Goal: Information Seeking & Learning: Understand process/instructions

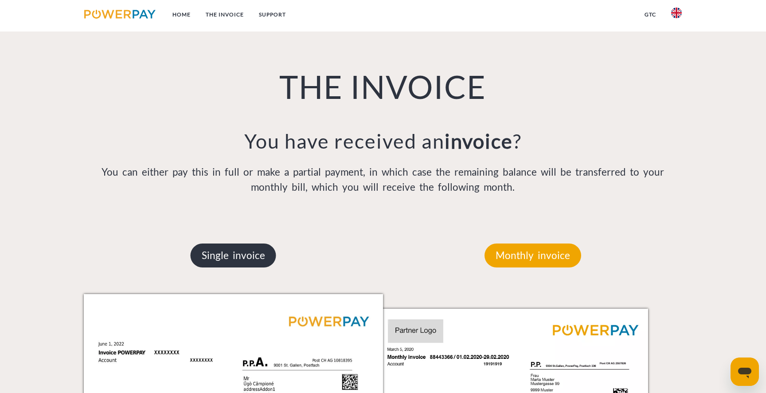
click at [220, 258] on p "Single invoice" at bounding box center [234, 255] width 86 height 24
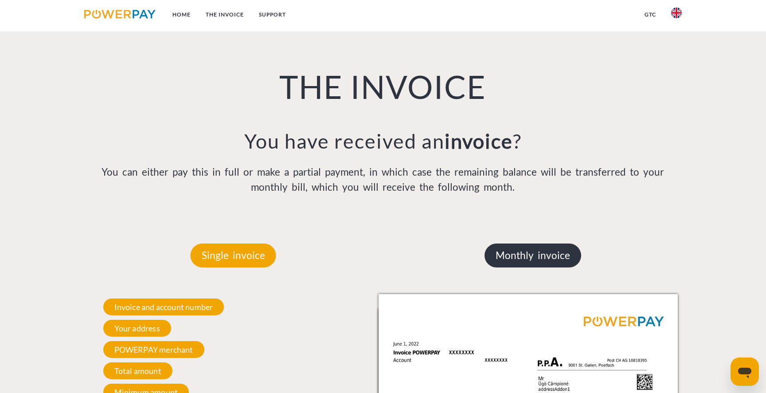
click at [505, 260] on p "Monthly invoice" at bounding box center [533, 255] width 97 height 24
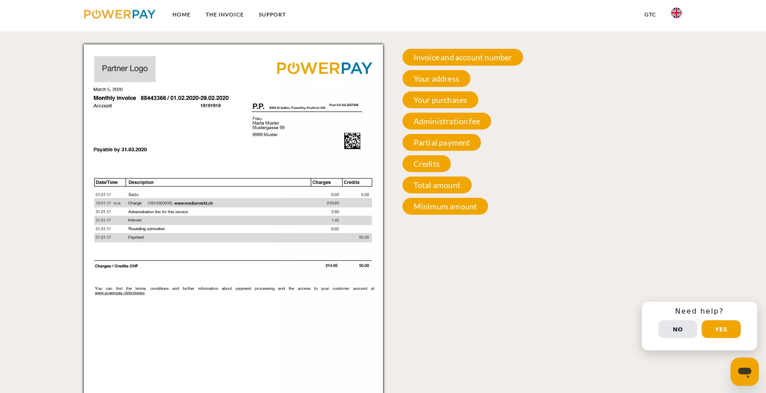
scroll to position [904, 0]
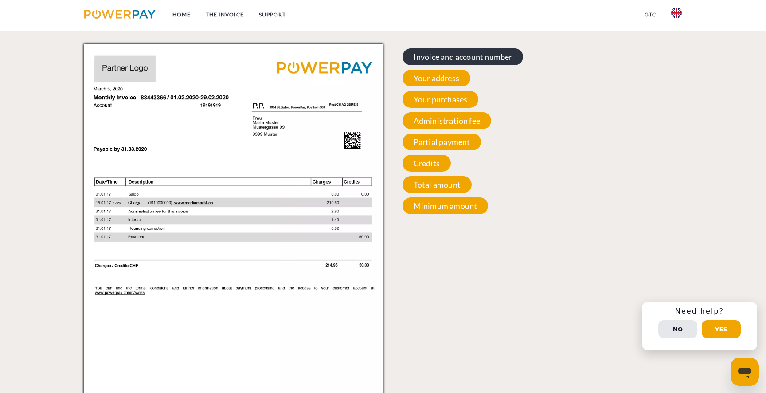
click at [439, 58] on span "Invoice and account number" at bounding box center [463, 56] width 121 height 17
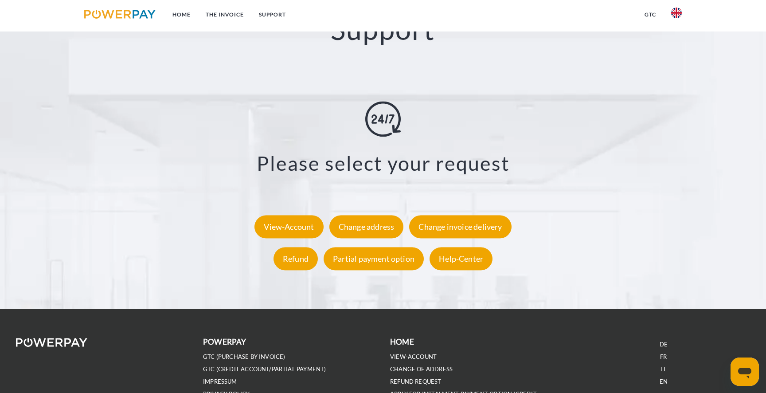
scroll to position [1734, 0]
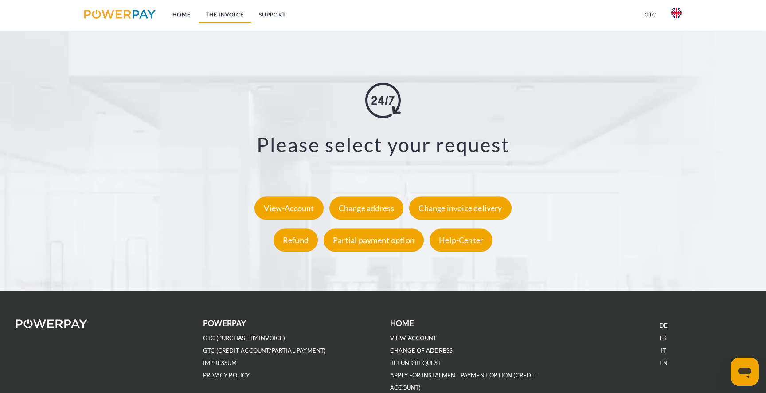
click at [220, 13] on link "THE INVOICE" at bounding box center [224, 15] width 53 height 16
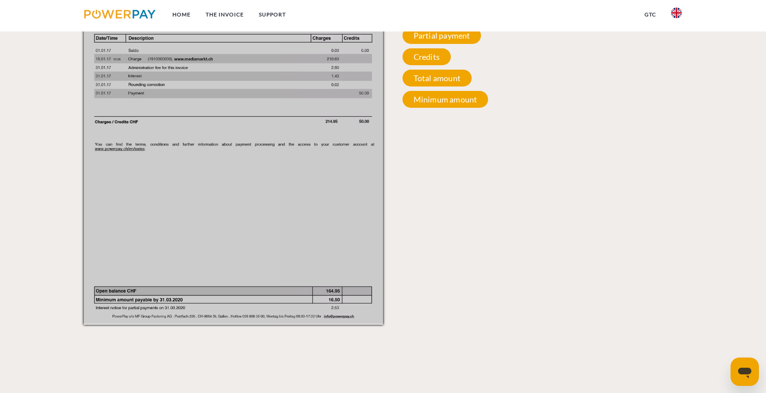
scroll to position [1040, 0]
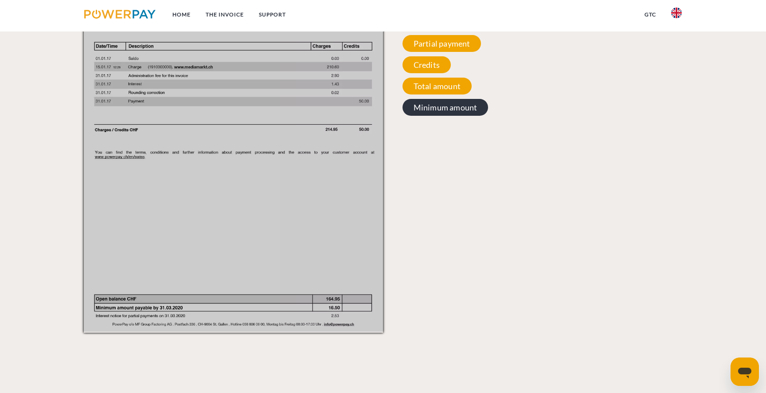
click at [448, 109] on span "Minimum amount" at bounding box center [446, 107] width 86 height 17
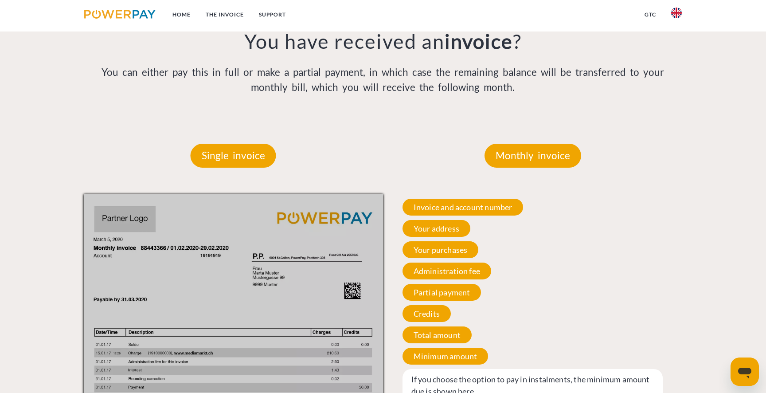
scroll to position [744, 0]
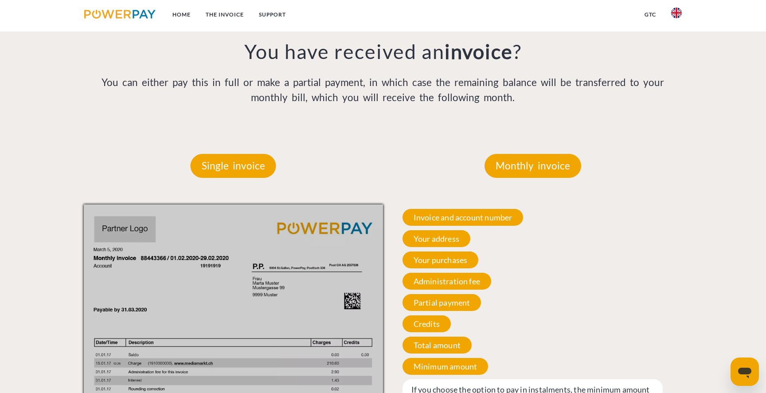
click at [190, 195] on div "Single invoice" at bounding box center [233, 165] width 139 height 77
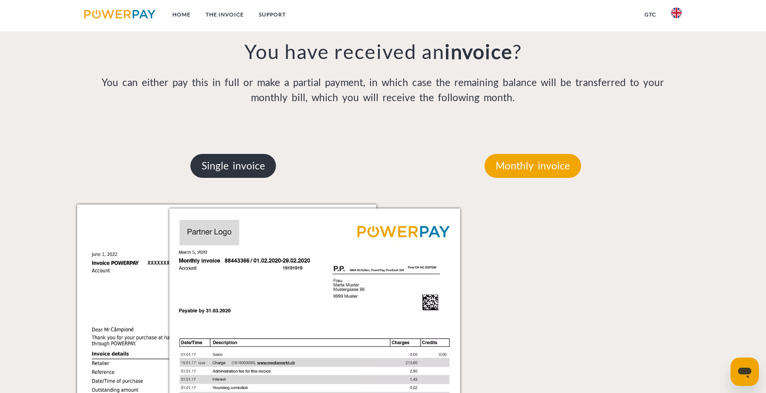
click at [227, 166] on p "Single invoice" at bounding box center [234, 166] width 86 height 24
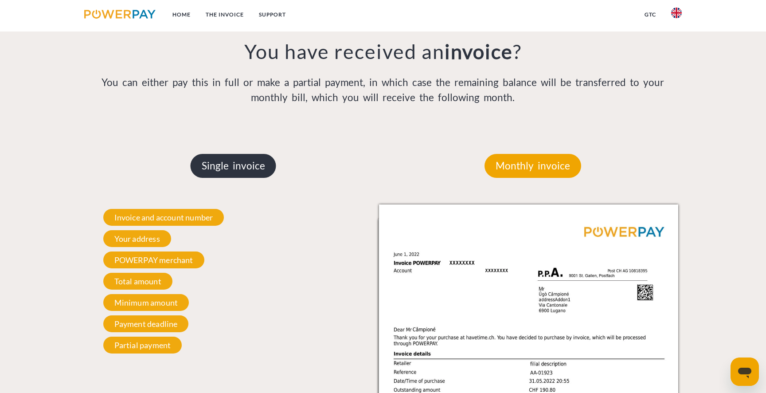
click at [227, 166] on p "Single invoice" at bounding box center [234, 166] width 86 height 24
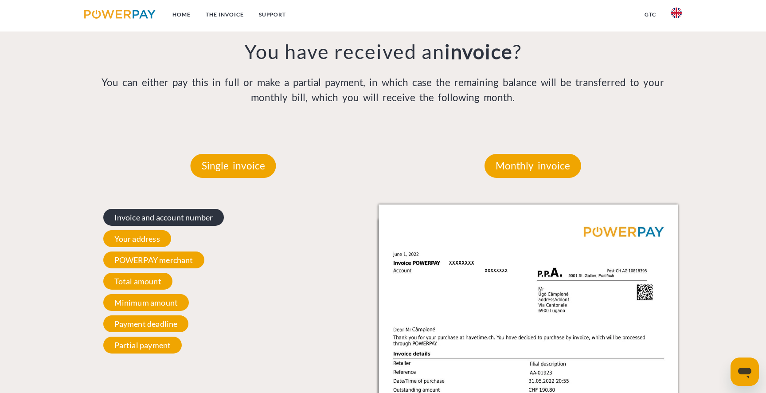
click at [183, 220] on span "Invoice and account number" at bounding box center [163, 217] width 121 height 17
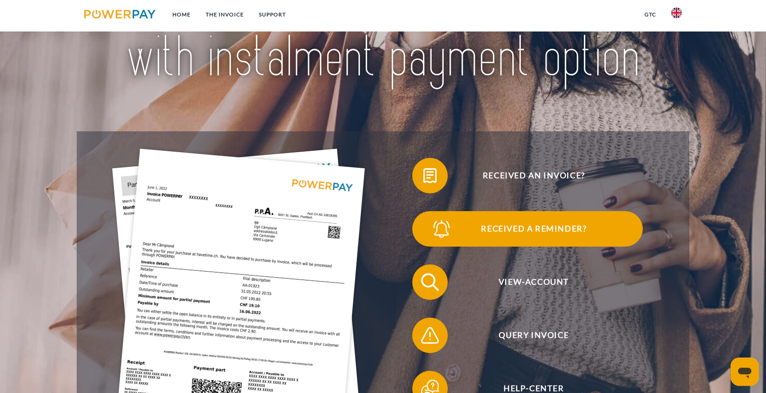
scroll to position [106, 0]
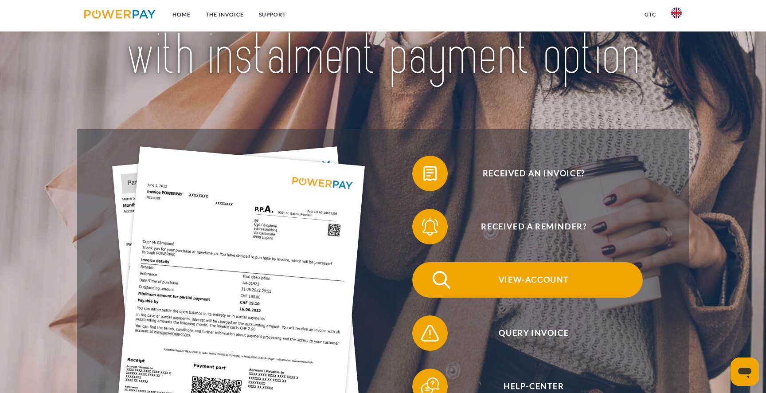
click at [431, 288] on img at bounding box center [442, 280] width 22 height 22
